Goal: Transaction & Acquisition: Purchase product/service

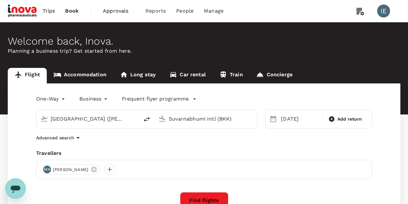
click at [126, 13] on span "Approvals" at bounding box center [119, 11] width 32 height 8
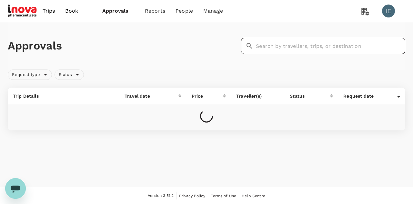
click at [318, 45] on input "text" at bounding box center [330, 46] width 149 height 16
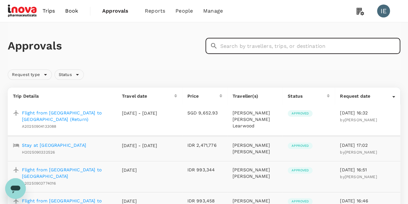
click at [87, 113] on p "Flight from [GEOGRAPHIC_DATA] to [GEOGRAPHIC_DATA] (Return)" at bounding box center [67, 115] width 90 height 13
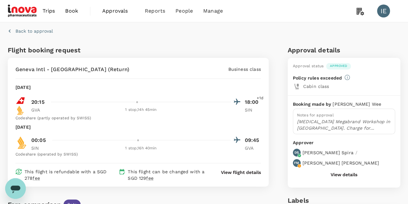
click at [301, 164] on circle at bounding box center [300, 166] width 4 height 4
click at [338, 172] on button "View details" at bounding box center [344, 174] width 27 height 5
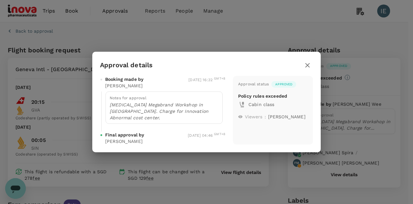
click at [307, 67] on icon "button" at bounding box center [307, 65] width 5 height 5
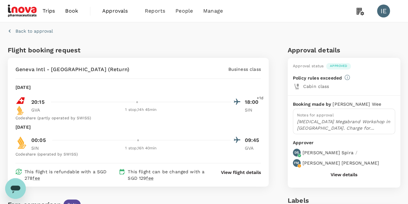
click at [356, 159] on p "[PERSON_NAME]" at bounding box center [341, 162] width 76 height 6
click at [346, 76] on icon at bounding box center [347, 77] width 5 height 5
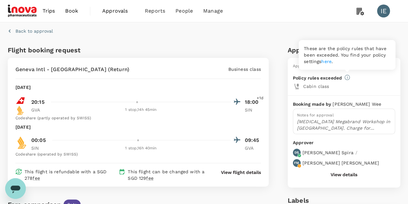
click at [329, 62] on link "here" at bounding box center [326, 61] width 10 height 5
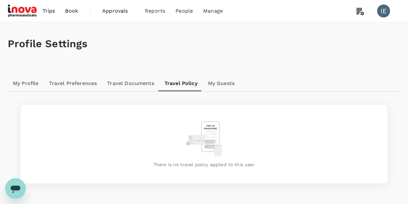
click at [125, 81] on link "Travel Documents" at bounding box center [130, 82] width 57 height 15
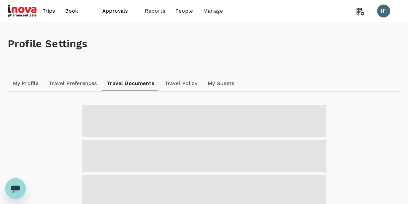
click at [80, 83] on link "Travel Preferences" at bounding box center [73, 82] width 58 height 15
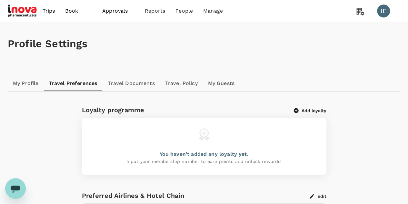
click at [28, 83] on link "My Profile" at bounding box center [26, 82] width 36 height 15
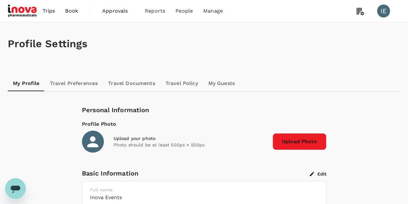
click at [121, 9] on span "Approvals" at bounding box center [118, 11] width 32 height 8
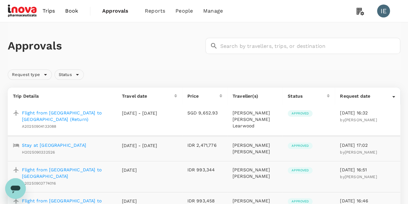
click at [394, 96] on icon at bounding box center [393, 97] width 3 height 2
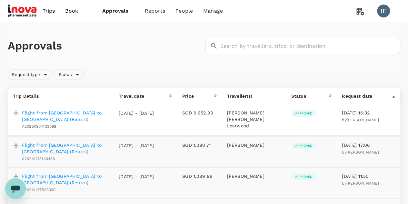
click at [299, 112] on span "Approved" at bounding box center [303, 113] width 25 height 5
click at [87, 111] on p "Flight from [GEOGRAPHIC_DATA] to [GEOGRAPHIC_DATA] (Return)" at bounding box center [65, 115] width 86 height 13
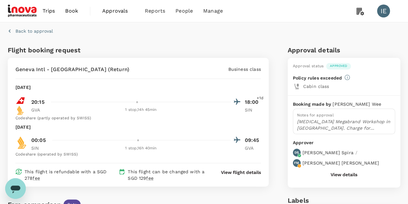
click at [340, 172] on button "View details" at bounding box center [344, 174] width 27 height 5
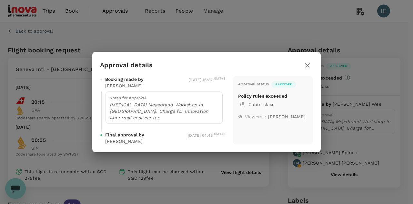
click at [308, 67] on icon "button" at bounding box center [308, 65] width 8 height 8
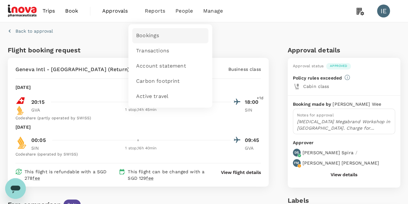
click at [149, 35] on span "Bookings" at bounding box center [147, 35] width 23 height 7
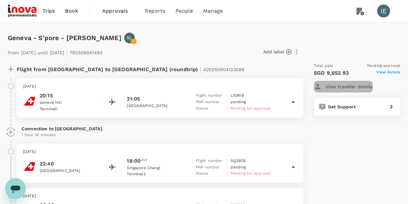
click at [370, 86] on p "View traveller details" at bounding box center [349, 86] width 47 height 6
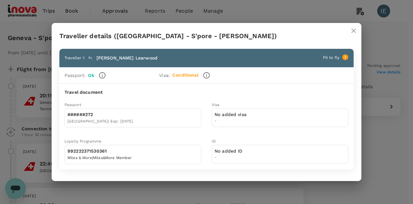
click at [353, 33] on icon "close" at bounding box center [354, 31] width 8 height 8
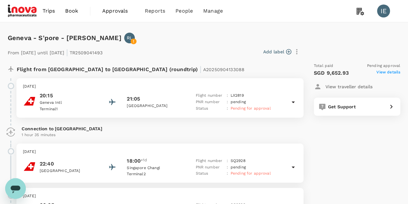
click at [393, 71] on span "View details" at bounding box center [389, 73] width 24 height 8
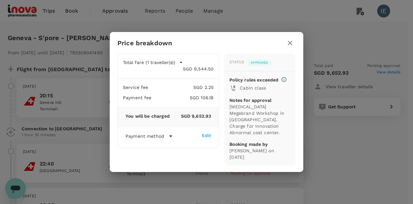
click at [288, 47] on icon "button" at bounding box center [290, 43] width 8 height 8
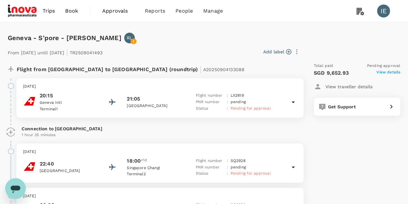
click at [255, 108] on span "Pending for approval" at bounding box center [251, 108] width 40 height 5
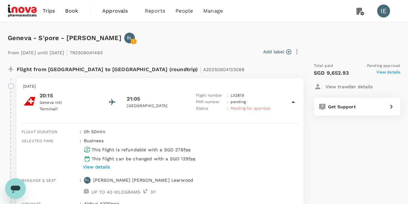
scroll to position [97, 0]
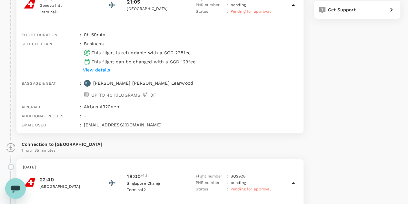
click at [101, 72] on p "View details" at bounding box center [96, 69] width 27 height 6
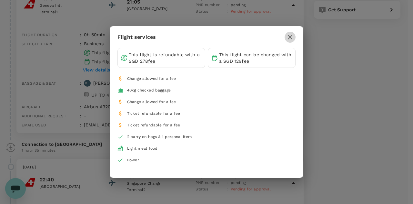
click at [293, 37] on icon "button" at bounding box center [290, 37] width 8 height 8
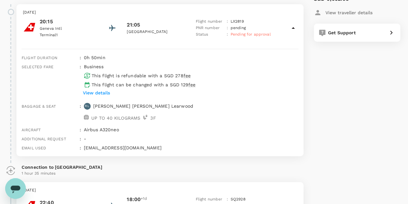
scroll to position [0, 0]
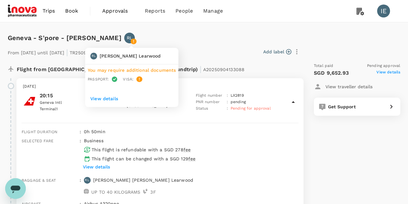
click at [134, 43] on div "RL Richard Learwood You may require additional documents Passport : Visa : View…" at bounding box center [131, 76] width 93 height 66
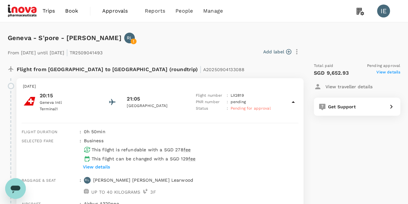
click at [112, 14] on span "Approvals" at bounding box center [118, 11] width 32 height 8
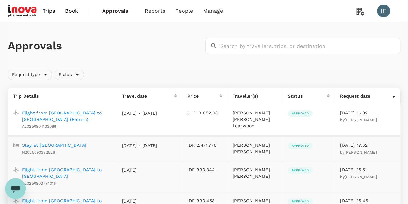
click at [90, 113] on p "Flight from [GEOGRAPHIC_DATA] to [GEOGRAPHIC_DATA] (Return)" at bounding box center [67, 115] width 90 height 13
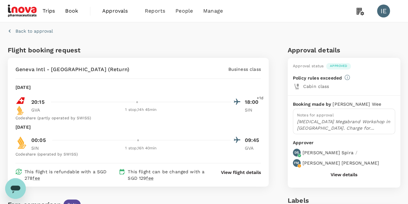
scroll to position [97, 0]
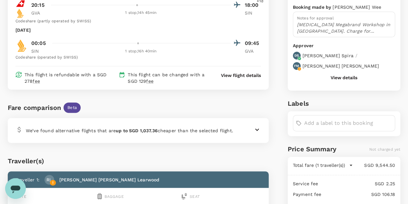
click at [345, 75] on button "View details" at bounding box center [344, 77] width 27 height 5
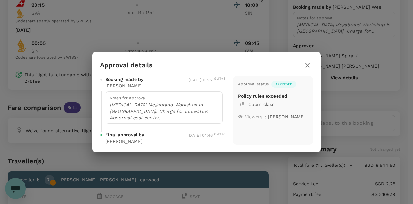
click at [307, 69] on icon "button" at bounding box center [308, 65] width 8 height 8
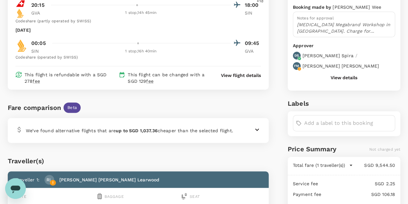
scroll to position [0, 0]
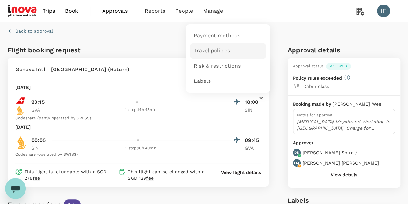
click at [208, 52] on span "Travel policies" at bounding box center [212, 50] width 36 height 7
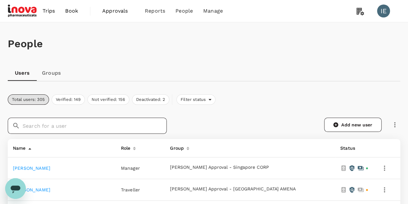
click at [69, 122] on input "text" at bounding box center [95, 125] width 144 height 16
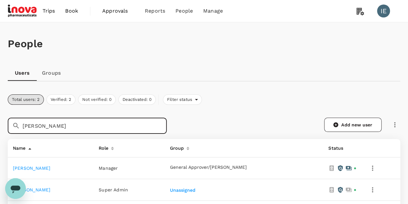
type input "jeannie"
click at [25, 166] on link "[PERSON_NAME]" at bounding box center [31, 167] width 37 height 5
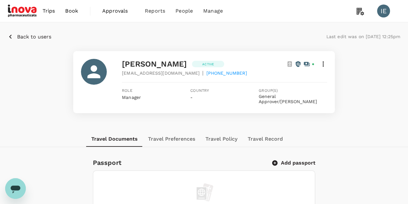
click at [322, 67] on icon at bounding box center [323, 64] width 8 height 8
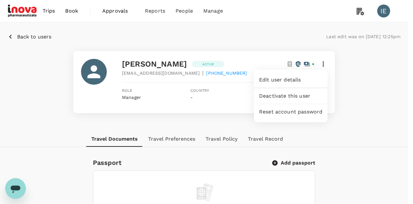
click at [367, 87] on div at bounding box center [206, 102] width 413 height 204
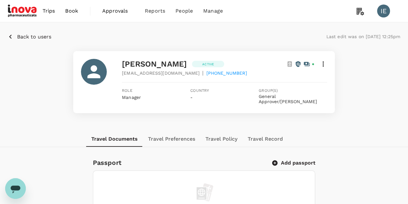
click at [45, 11] on span "Trips" at bounding box center [49, 11] width 13 height 8
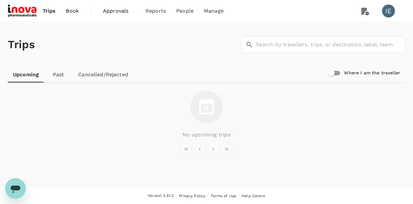
click at [50, 10] on span "Trips" at bounding box center [49, 11] width 13 height 8
click at [53, 11] on span "Trips" at bounding box center [49, 11] width 13 height 8
click at [75, 9] on span "Book" at bounding box center [72, 11] width 13 height 8
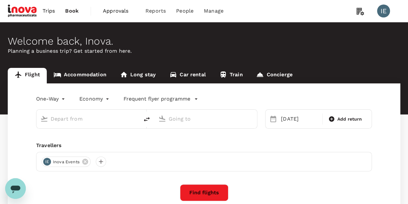
type input "business"
type input "[GEOGRAPHIC_DATA] ([PERSON_NAME])"
type input "Suvarnabhumi Intl (BKK)"
type input "[GEOGRAPHIC_DATA] ([PERSON_NAME])"
type input "Suvarnabhumi Intl (BKK)"
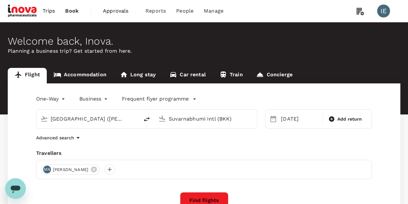
click at [113, 10] on span "Approvals" at bounding box center [119, 11] width 32 height 8
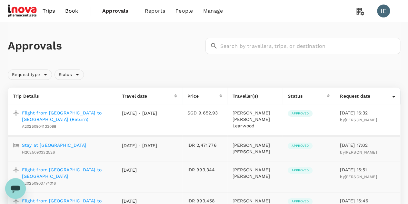
click at [393, 96] on icon at bounding box center [393, 97] width 3 height 2
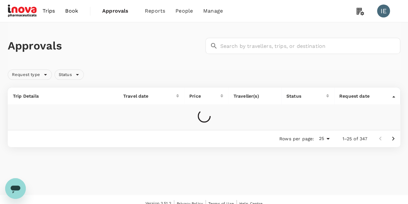
click at [393, 96] on icon at bounding box center [393, 97] width 3 height 2
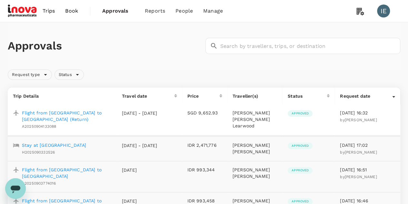
click at [16, 114] on icon at bounding box center [16, 112] width 6 height 6
click at [144, 51] on span "Transactions" at bounding box center [152, 50] width 33 height 7
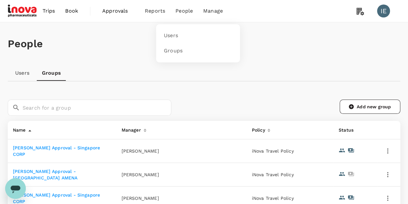
click at [184, 13] on span "People" at bounding box center [184, 11] width 17 height 8
click at [173, 36] on span "Users" at bounding box center [171, 35] width 14 height 7
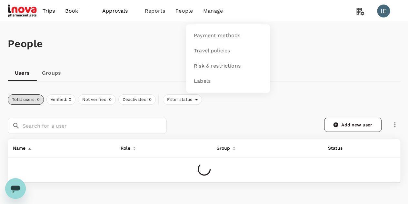
click at [210, 10] on span "Manage" at bounding box center [213, 11] width 20 height 8
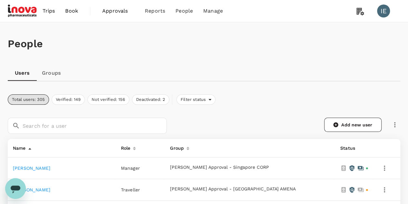
click at [153, 52] on div "People" at bounding box center [204, 43] width 393 height 43
click at [116, 10] on span "Approvals" at bounding box center [118, 11] width 32 height 8
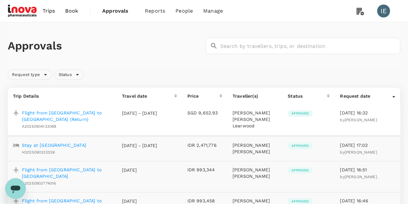
click at [71, 12] on span "Book" at bounding box center [71, 11] width 13 height 8
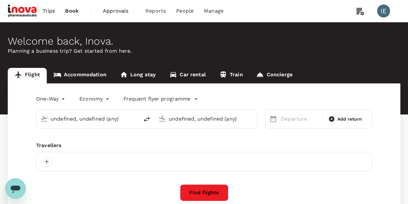
type input "[GEOGRAPHIC_DATA] ([PERSON_NAME])"
type input "Suvarnabhumi Intl (BKK)"
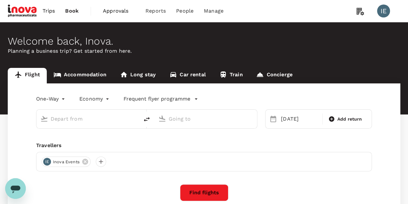
type input "business"
type input "[GEOGRAPHIC_DATA] ([PERSON_NAME])"
type input "Suvarnabhumi Intl (BKK)"
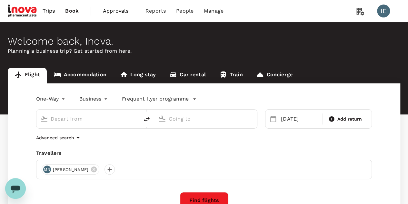
type input "[GEOGRAPHIC_DATA] ([PERSON_NAME])"
type input "Suvarnabhumi Intl (BKK)"
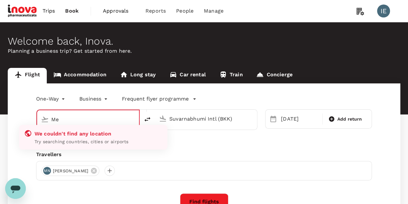
type input "M"
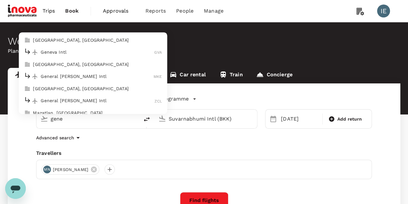
click at [54, 52] on p "Geneva Intl" at bounding box center [98, 52] width 114 height 6
type input "Geneva Intl (GVA)"
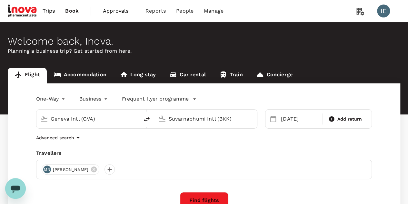
drag, startPoint x: 238, startPoint y: 117, endPoint x: 146, endPoint y: 117, distance: 92.0
click at [146, 117] on div "Geneva Intl (GVA) Suvarnabhumi Intl (BKK)" at bounding box center [146, 118] width 221 height 19
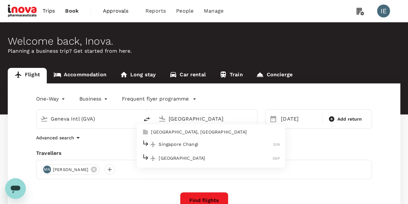
click at [174, 143] on p "Singapore Changi" at bounding box center [216, 144] width 115 height 6
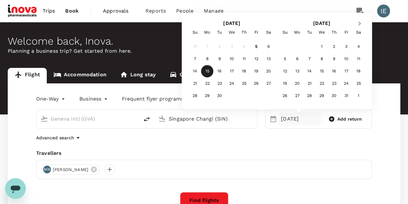
type input "Singapore Changi (SIN)"
click at [358, 25] on button "Next Month" at bounding box center [360, 24] width 10 height 10
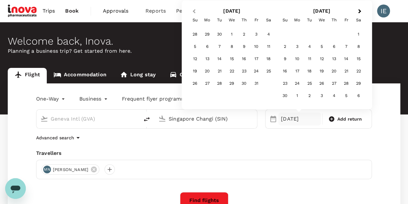
click at [196, 13] on button "Previous Month" at bounding box center [193, 11] width 10 height 10
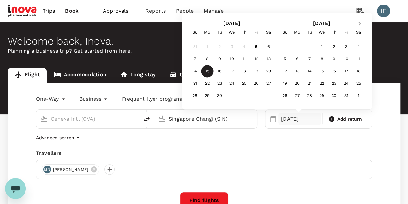
click at [360, 24] on span "Next Month" at bounding box center [360, 23] width 0 height 7
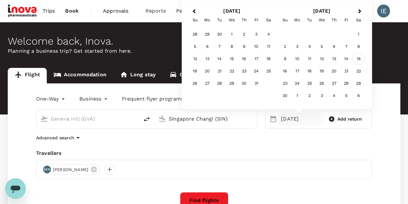
click at [359, 58] on div "15" at bounding box center [359, 59] width 12 height 12
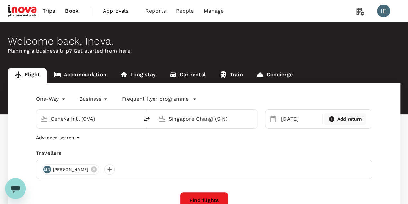
click at [349, 119] on span "Add return" at bounding box center [349, 119] width 25 height 7
type input "roundtrip"
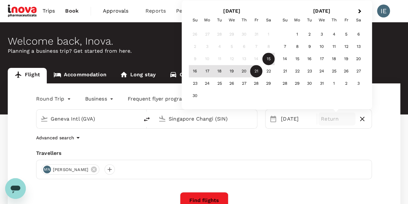
click at [257, 70] on div "21" at bounding box center [256, 71] width 12 height 12
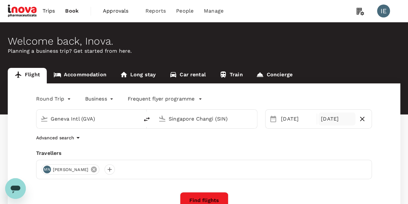
click at [91, 171] on icon at bounding box center [94, 169] width 6 height 6
click at [49, 170] on div at bounding box center [47, 169] width 10 height 10
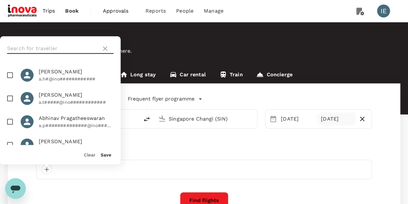
click at [37, 44] on input "text" at bounding box center [53, 48] width 92 height 10
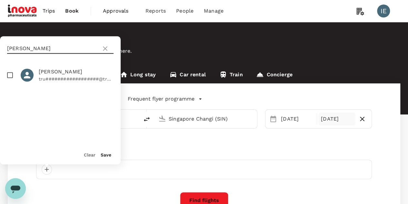
type input "lear"
click at [6, 76] on input "checkbox" at bounding box center [10, 75] width 14 height 14
checkbox input "true"
click at [108, 154] on button "Save" at bounding box center [106, 154] width 11 height 5
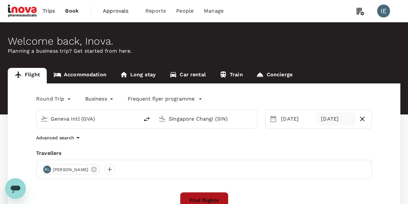
click at [203, 199] on button "Find flights" at bounding box center [204, 200] width 48 height 17
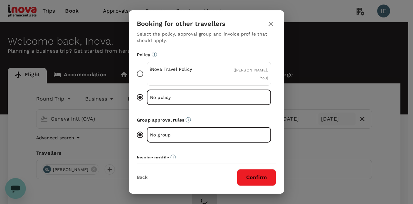
click at [257, 175] on button "Confirm" at bounding box center [256, 177] width 39 height 17
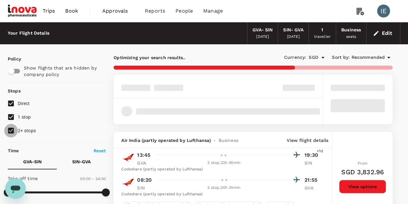
click at [10, 130] on input "2+ stops" at bounding box center [11, 131] width 14 height 14
checkbox input "false"
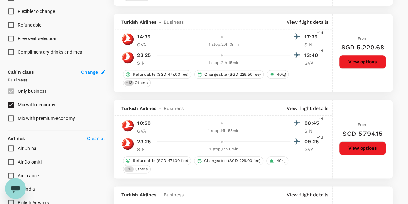
scroll to position [484, 0]
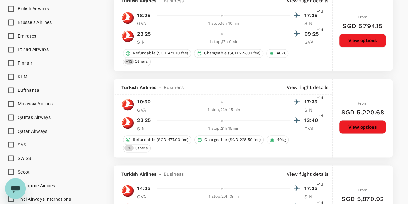
click at [12, 155] on input "SWISS" at bounding box center [11, 158] width 14 height 14
checkbox input "true"
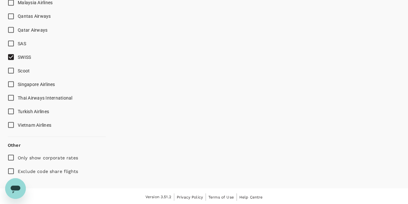
scroll to position [198, 0]
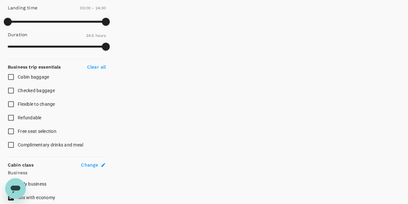
type input "2320"
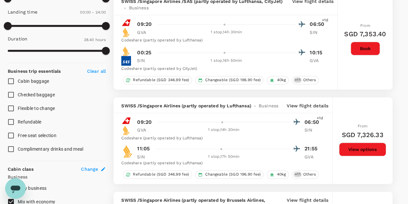
scroll to position [0, 0]
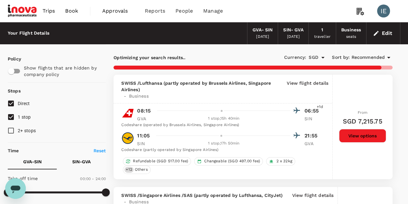
checkbox input "false"
checkbox input "true"
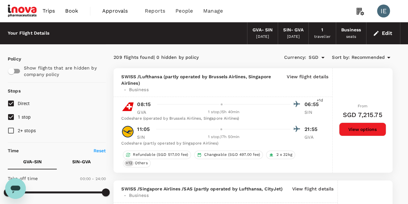
click at [363, 58] on span "Recommended" at bounding box center [368, 57] width 34 height 7
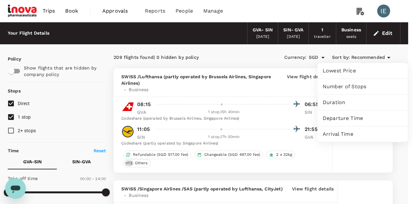
click at [336, 68] on span "Lowest Price" at bounding box center [363, 71] width 80 height 8
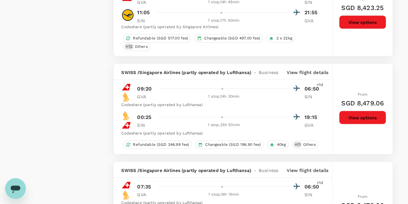
scroll to position [1936, 0]
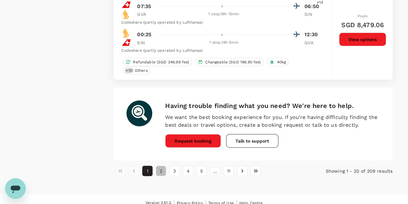
click at [158, 166] on button "2" at bounding box center [161, 171] width 10 height 10
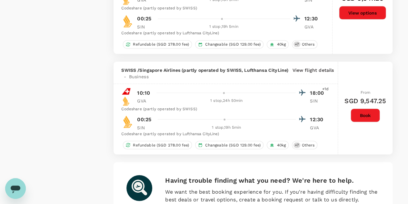
scroll to position [2008, 0]
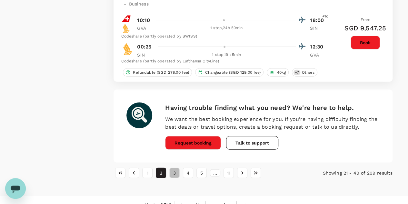
click at [170, 167] on button "3" at bounding box center [174, 172] width 10 height 10
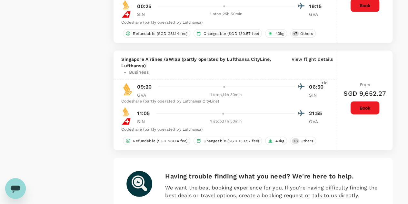
scroll to position [2008, 0]
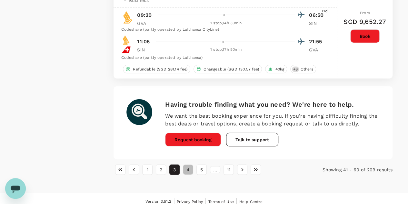
click at [186, 166] on button "4" at bounding box center [188, 169] width 10 height 10
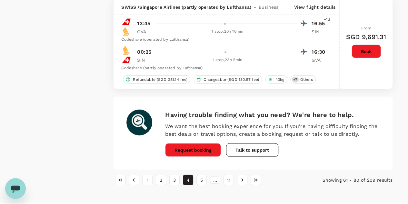
scroll to position [1982, 0]
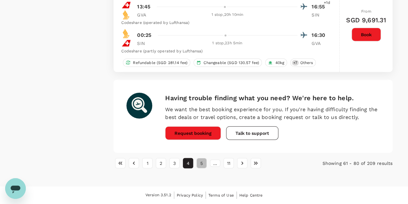
click at [205, 160] on button "5" at bounding box center [201, 163] width 10 height 10
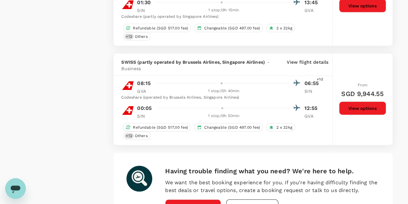
scroll to position [2002, 0]
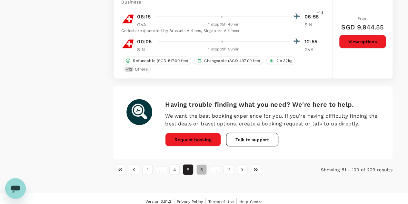
click at [200, 165] on button "6" at bounding box center [201, 169] width 10 height 10
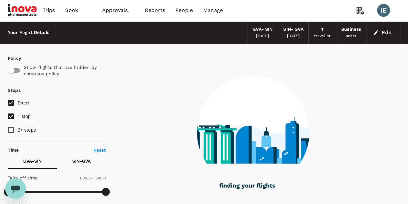
scroll to position [0, 0]
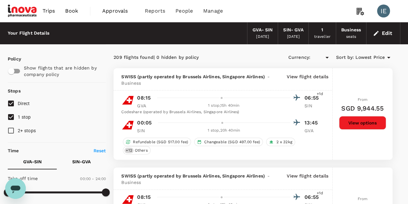
type input "SGD"
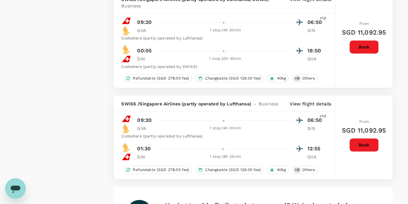
scroll to position [1742, 0]
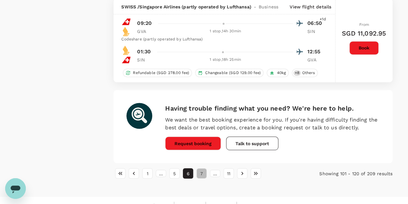
click at [204, 171] on button "7" at bounding box center [201, 173] width 10 height 10
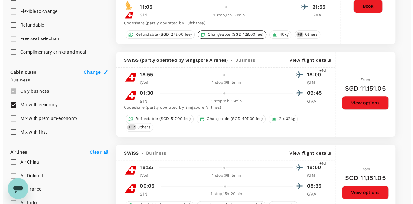
scroll to position [387, 0]
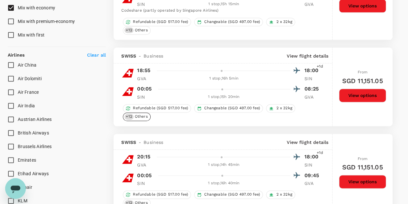
click at [128, 115] on span "+ 12" at bounding box center [129, 116] width 9 height 5
